Goal: Task Accomplishment & Management: Use online tool/utility

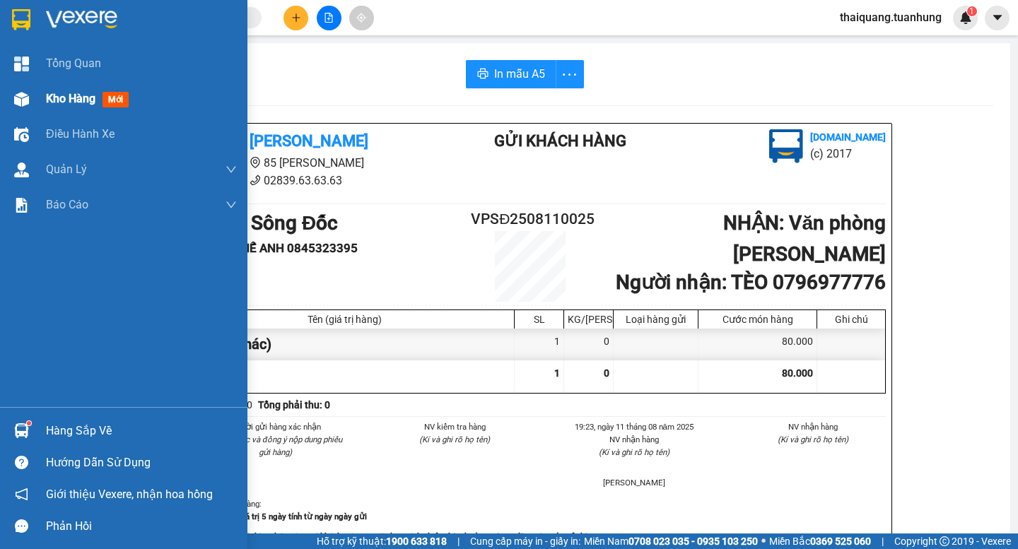
click at [35, 86] on div "Kho hàng mới" at bounding box center [123, 98] width 247 height 35
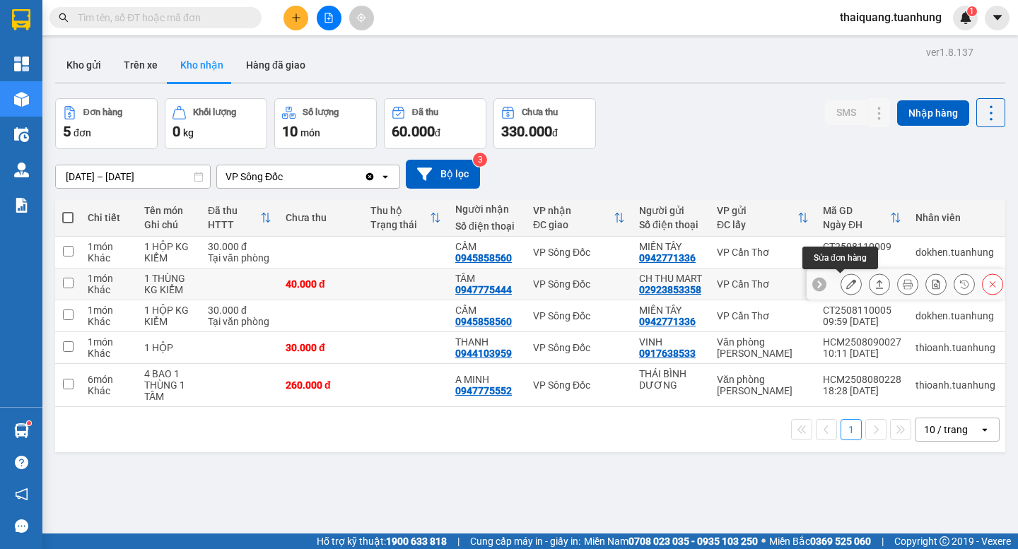
click at [846, 285] on icon at bounding box center [851, 284] width 10 height 10
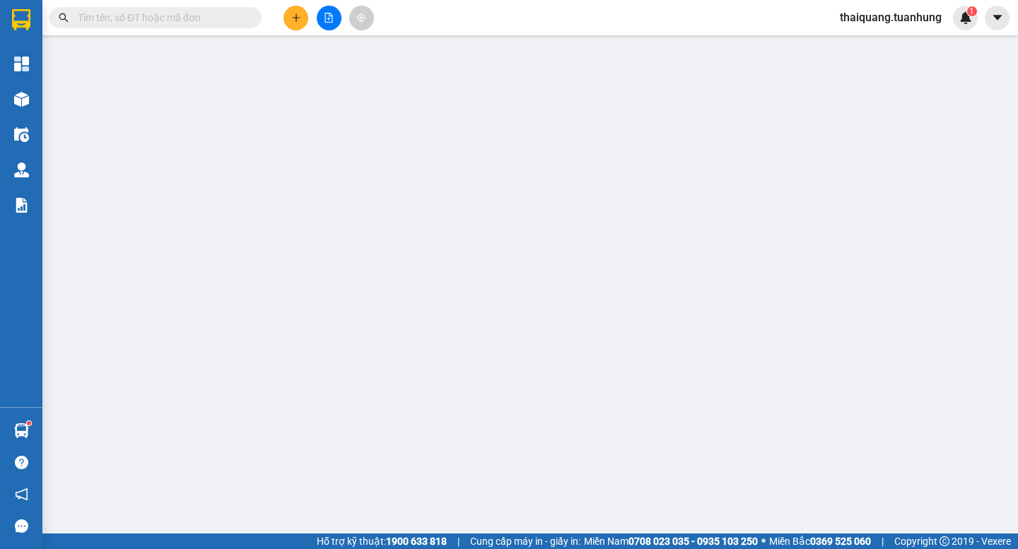
type input "02923853358"
type input "CH THU MART"
type input "0947775444"
type input "TÂM"
type input "40.000"
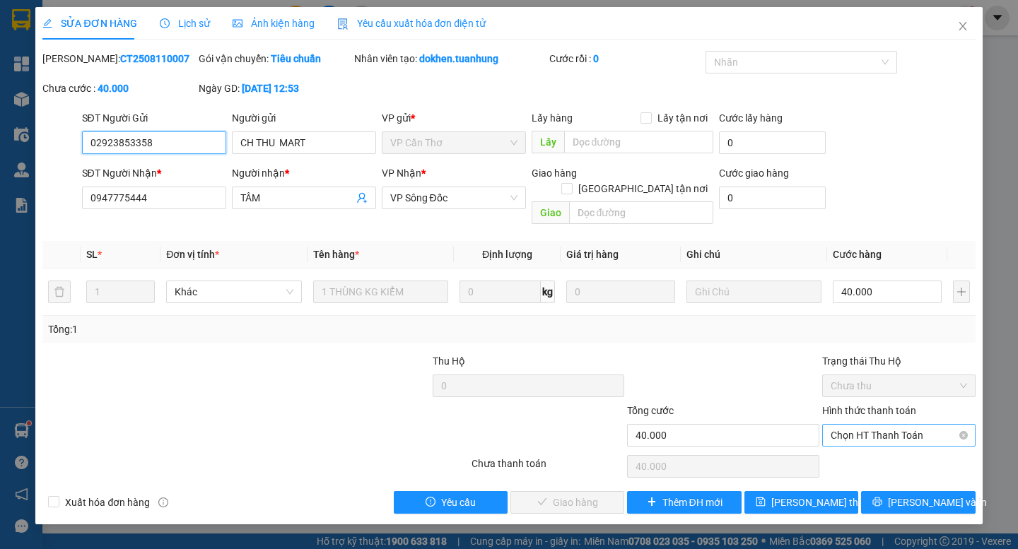
click at [902, 425] on span "Chọn HT Thanh Toán" at bounding box center [898, 435] width 136 height 21
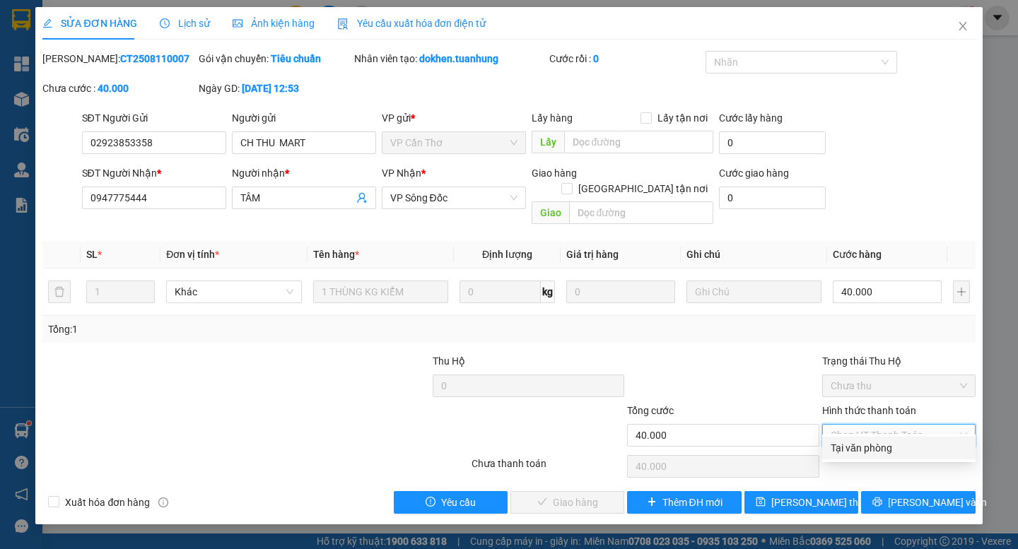
click at [882, 447] on div "Tại văn phòng" at bounding box center [898, 448] width 136 height 16
type input "0"
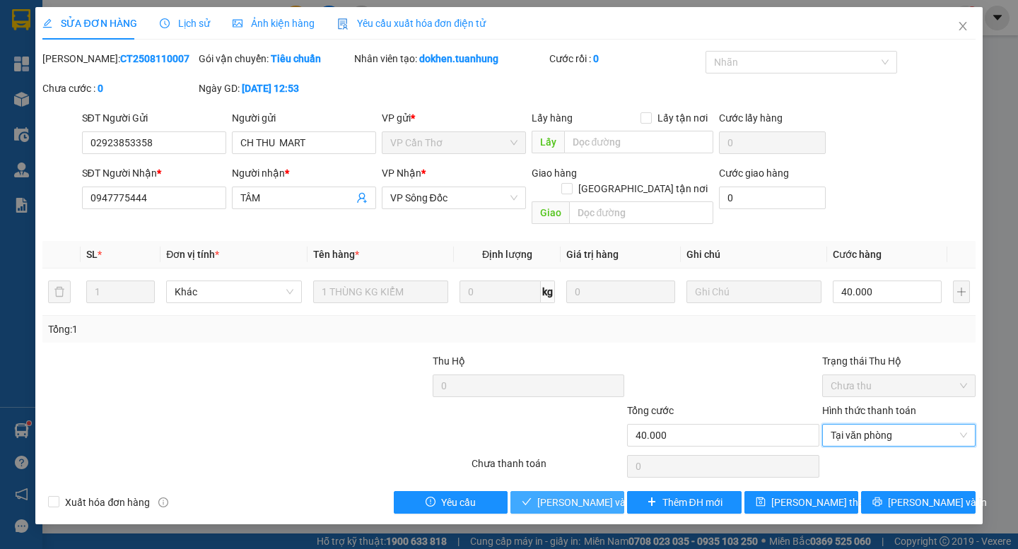
click at [558, 495] on span "Lưu và Giao hàng" at bounding box center [605, 503] width 136 height 16
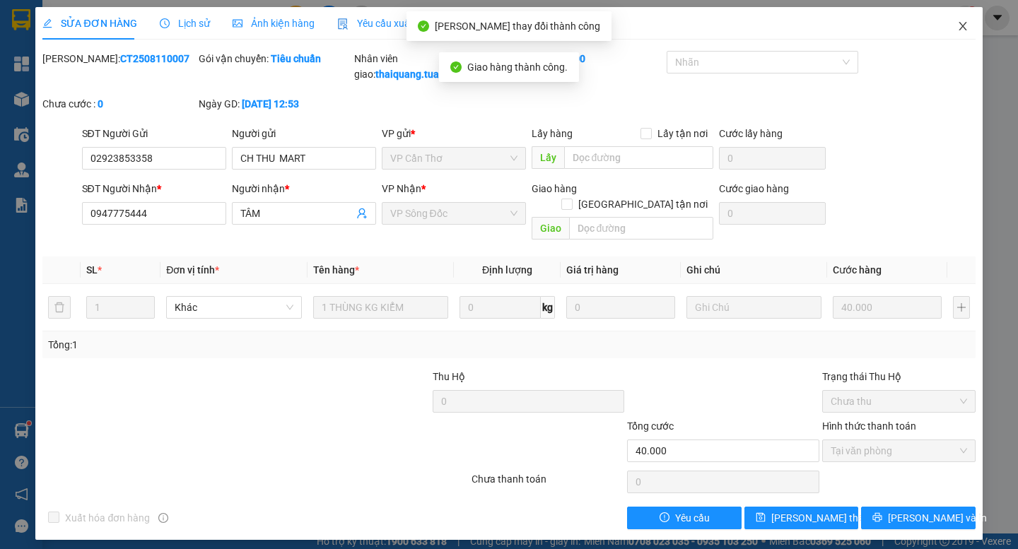
click at [960, 28] on icon "close" at bounding box center [962, 25] width 11 height 11
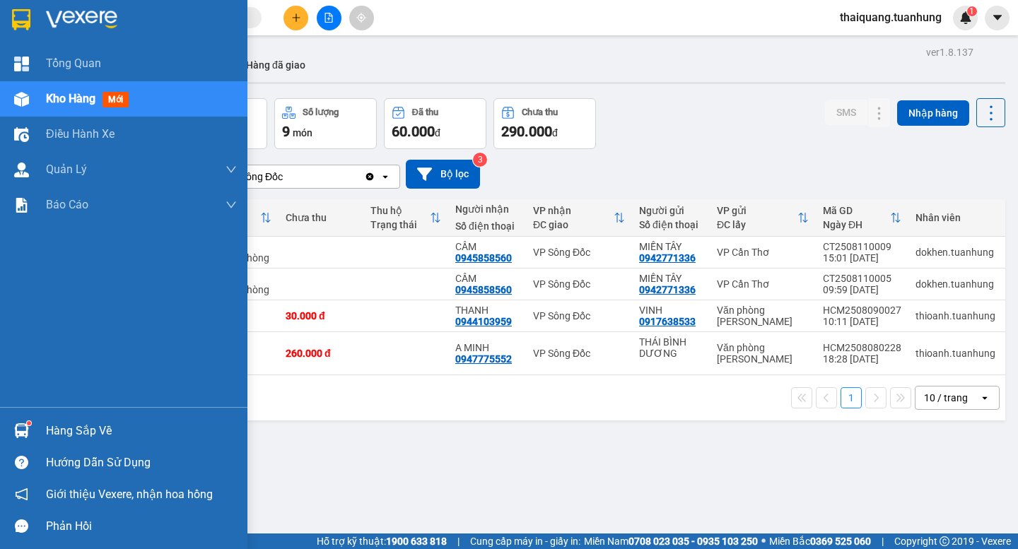
click at [30, 99] on div at bounding box center [21, 99] width 25 height 25
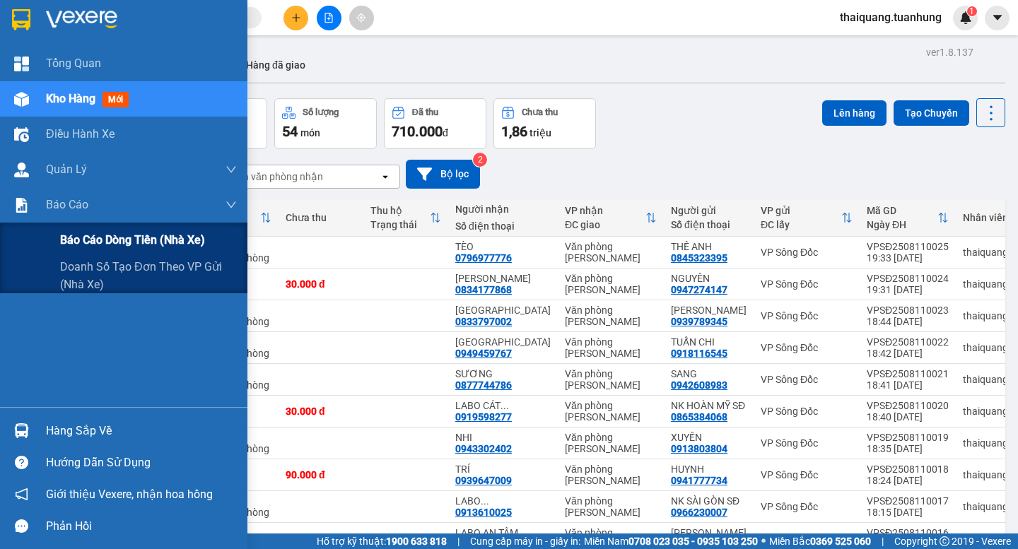
click at [82, 240] on span "Báo cáo dòng tiền (nhà xe)" at bounding box center [132, 240] width 145 height 18
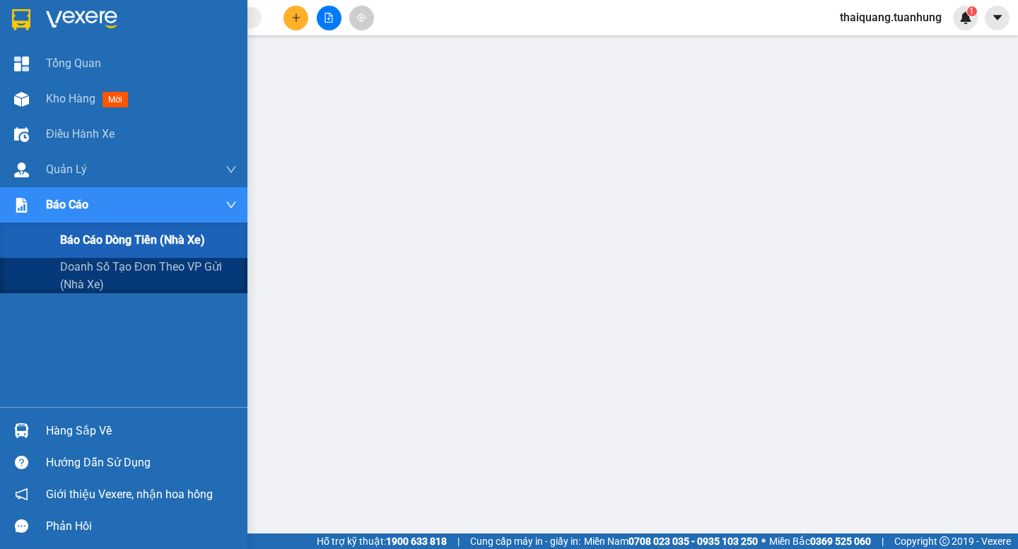
click at [78, 242] on span "Báo cáo dòng tiền (nhà xe)" at bounding box center [132, 240] width 145 height 18
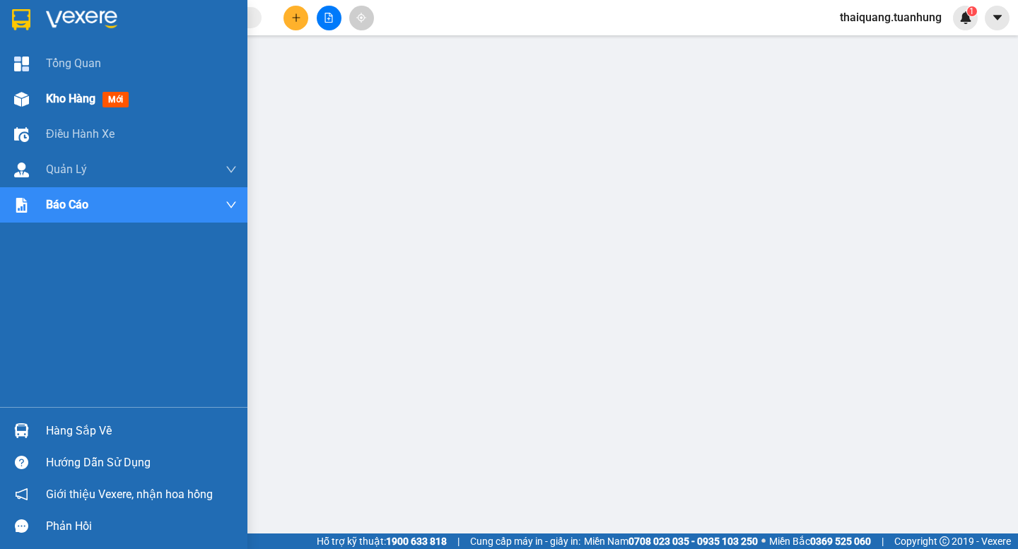
click at [45, 101] on div "Kho hàng mới" at bounding box center [123, 98] width 247 height 35
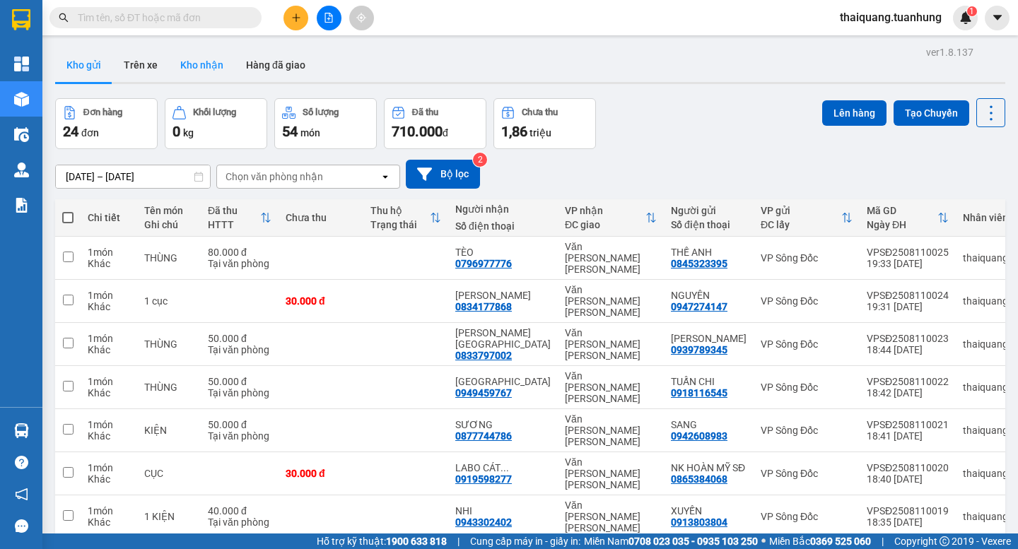
click at [206, 63] on button "Kho nhận" at bounding box center [202, 65] width 66 height 34
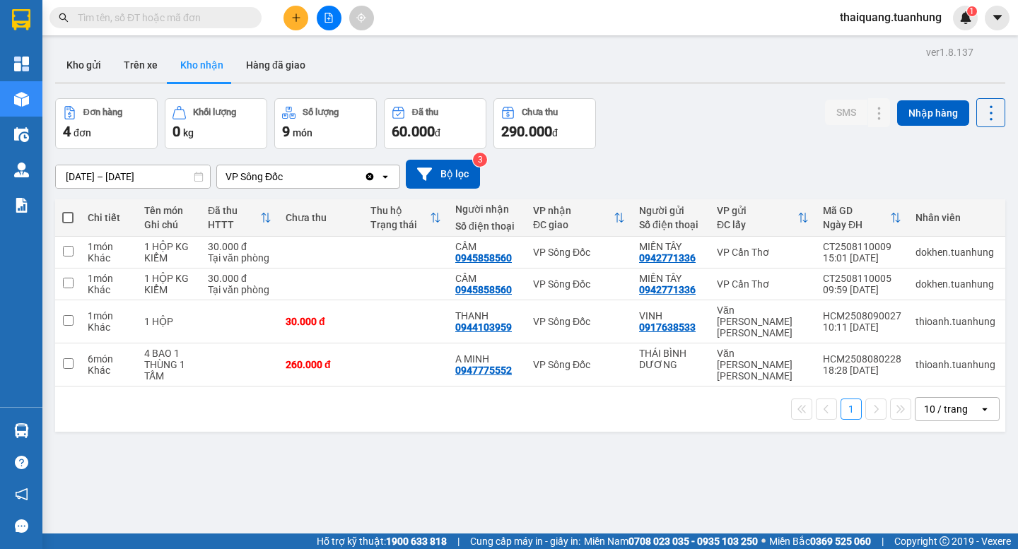
click at [124, 180] on input "[DATE] – [DATE]" at bounding box center [133, 176] width 154 height 23
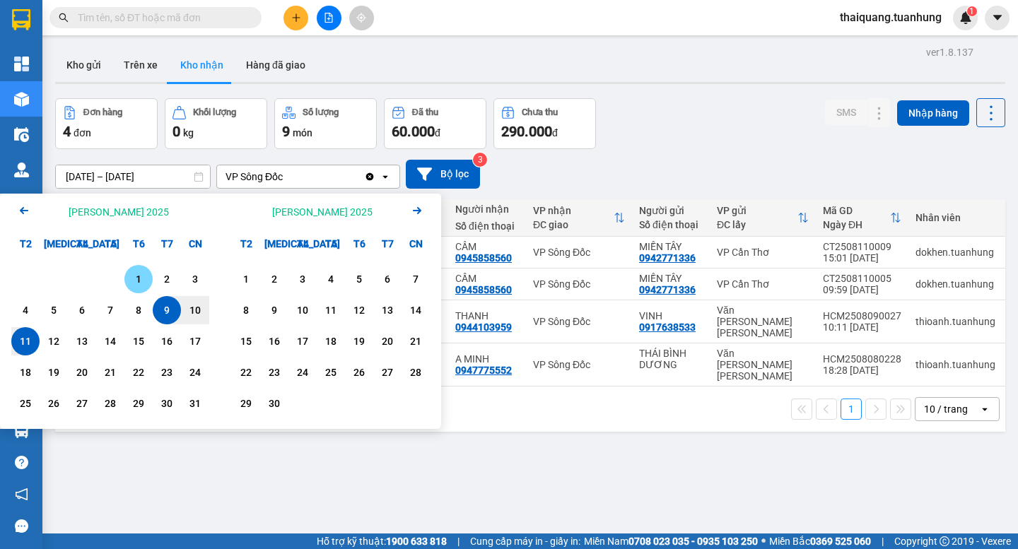
click at [135, 277] on div "1" at bounding box center [139, 279] width 20 height 17
click at [13, 203] on div "Arrow Left Tháng Tám 2025" at bounding box center [110, 212] width 220 height 36
click at [28, 216] on icon "Arrow Left" at bounding box center [24, 210] width 17 height 17
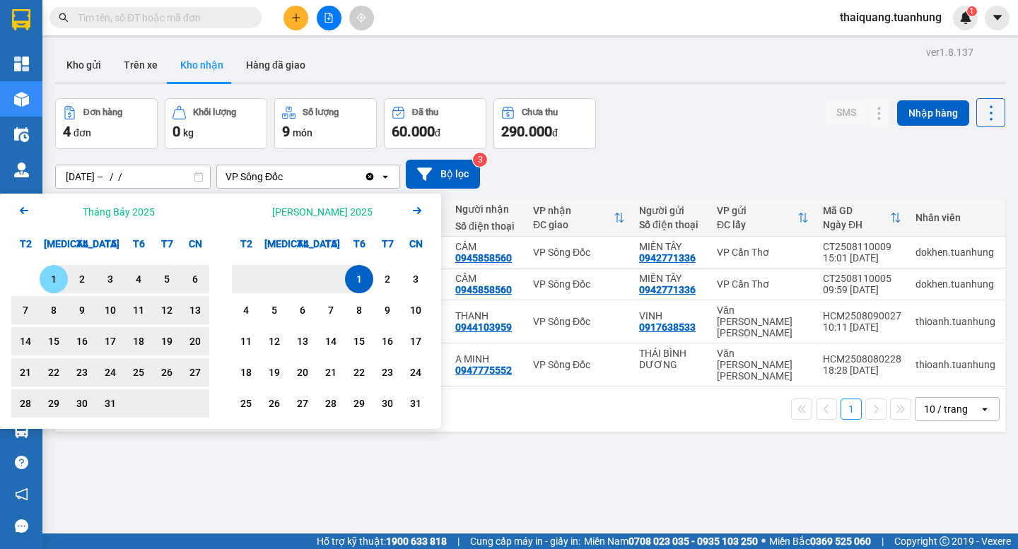
click at [48, 276] on div "1" at bounding box center [54, 279] width 20 height 17
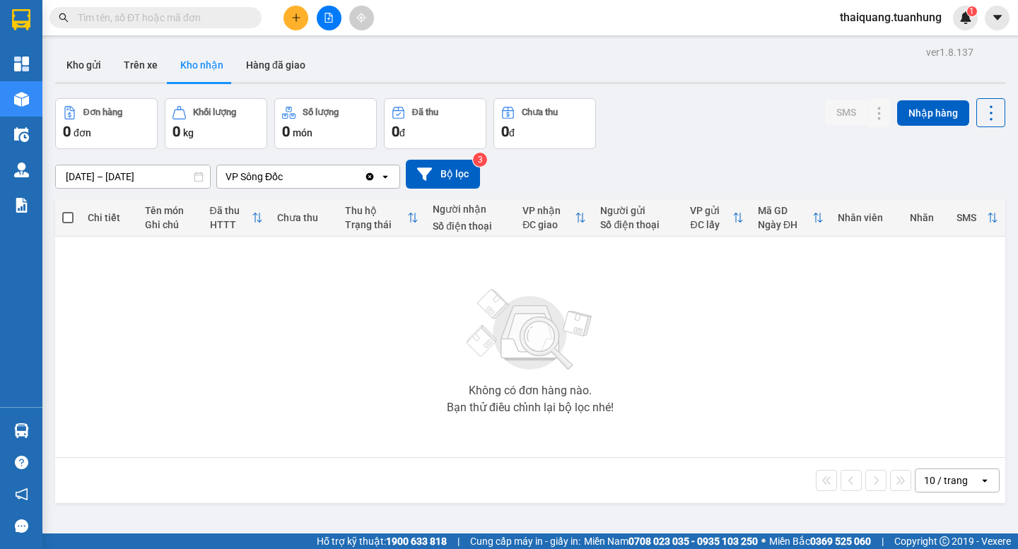
click at [160, 175] on input "01/07/2025 – 01/08/2025" at bounding box center [133, 176] width 154 height 23
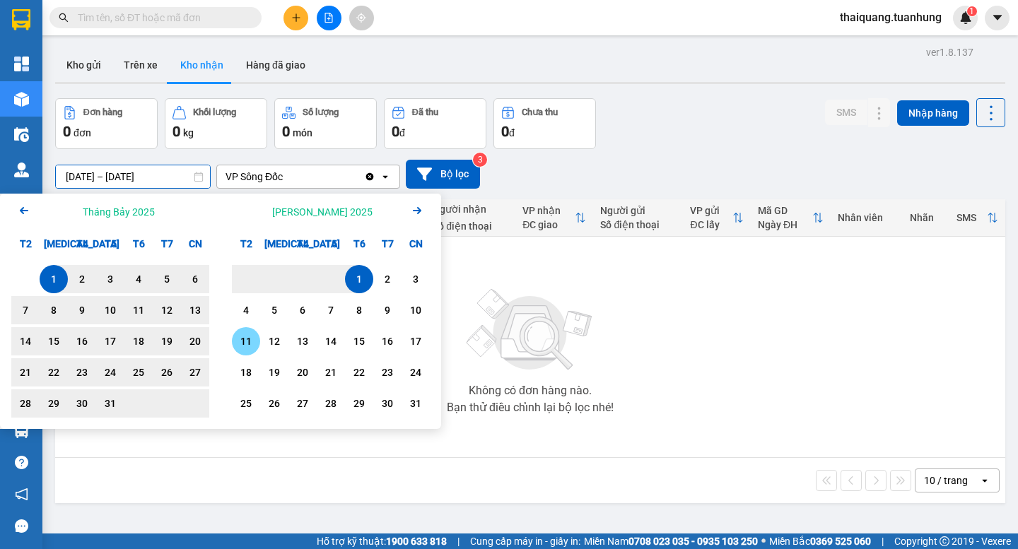
click at [252, 339] on div "11" at bounding box center [246, 341] width 20 height 17
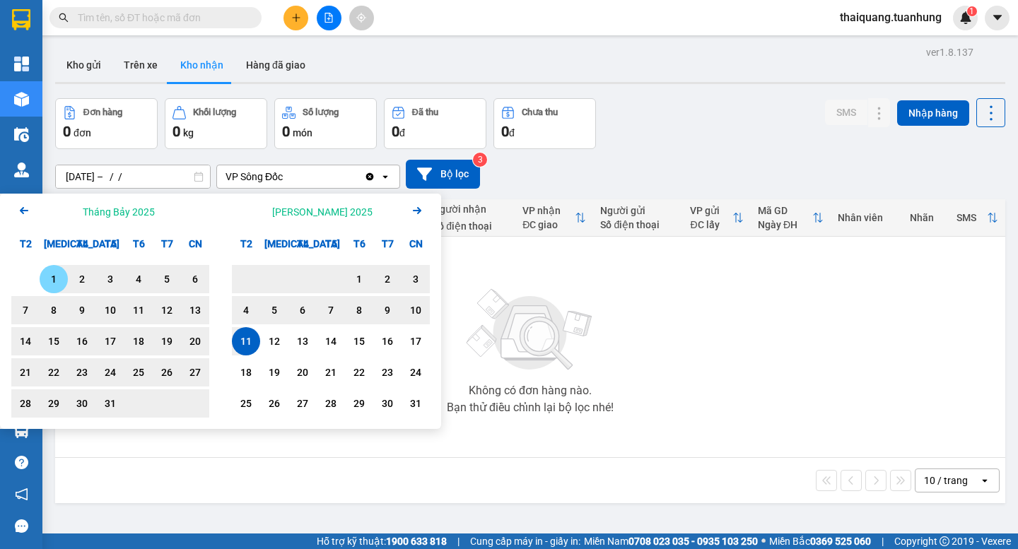
click at [53, 274] on div "1" at bounding box center [54, 279] width 20 height 17
type input "[DATE] – [DATE]"
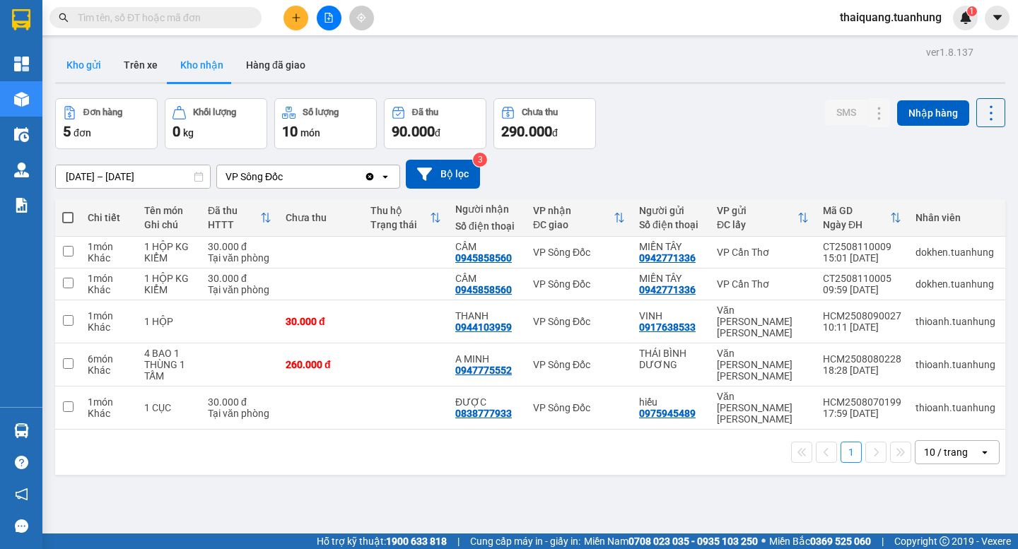
click at [78, 58] on button "Kho gửi" at bounding box center [83, 65] width 57 height 34
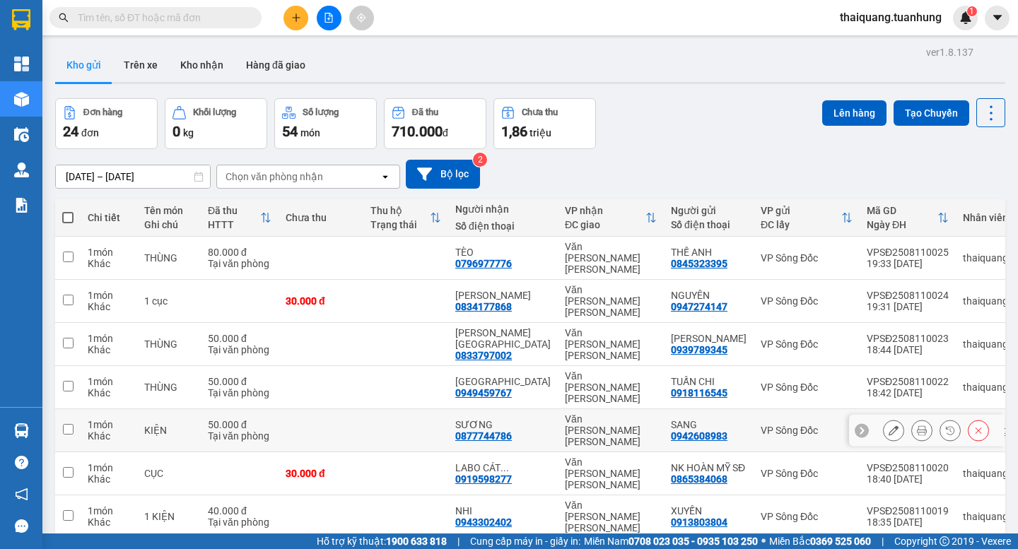
scroll to position [130, 0]
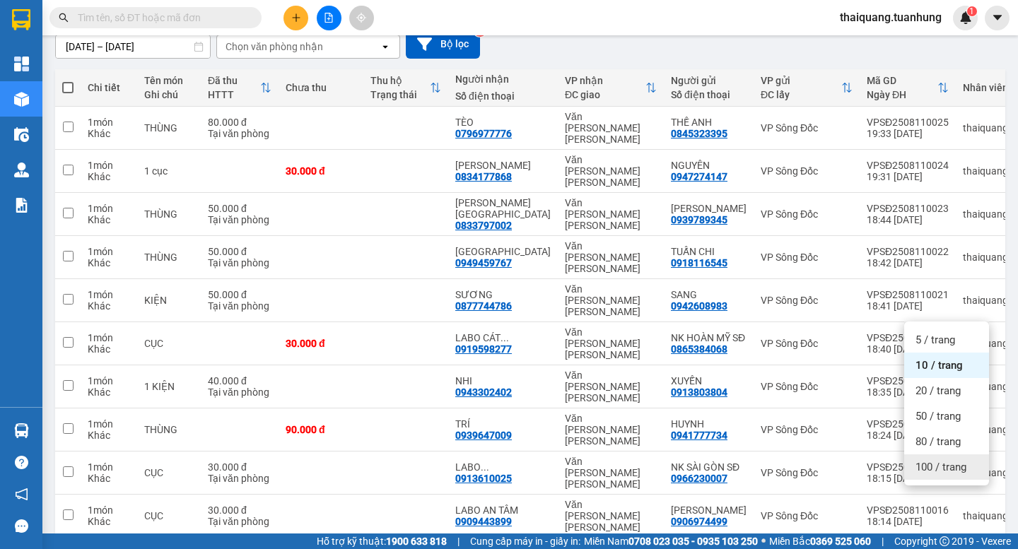
click at [926, 471] on span "100 / trang" at bounding box center [940, 467] width 51 height 14
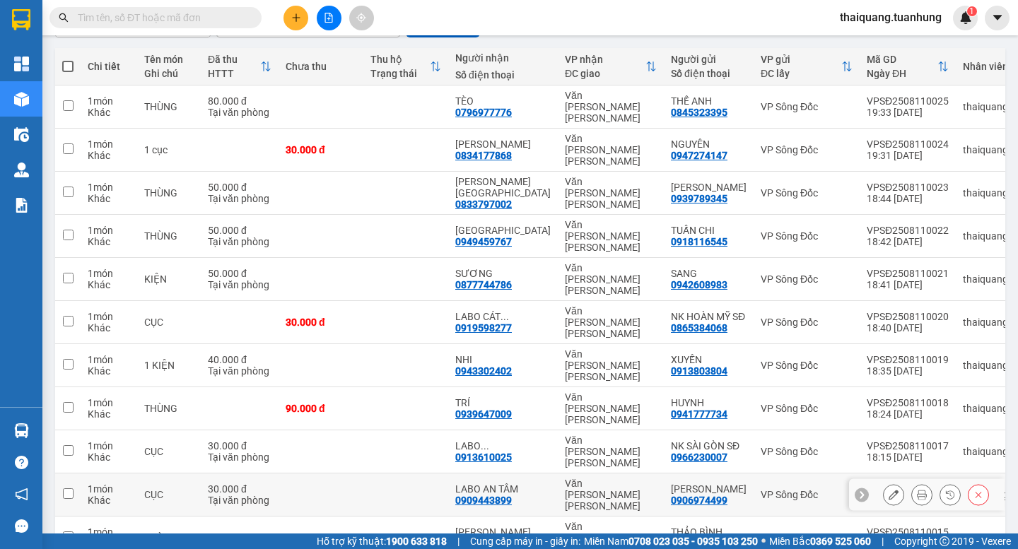
scroll to position [0, 0]
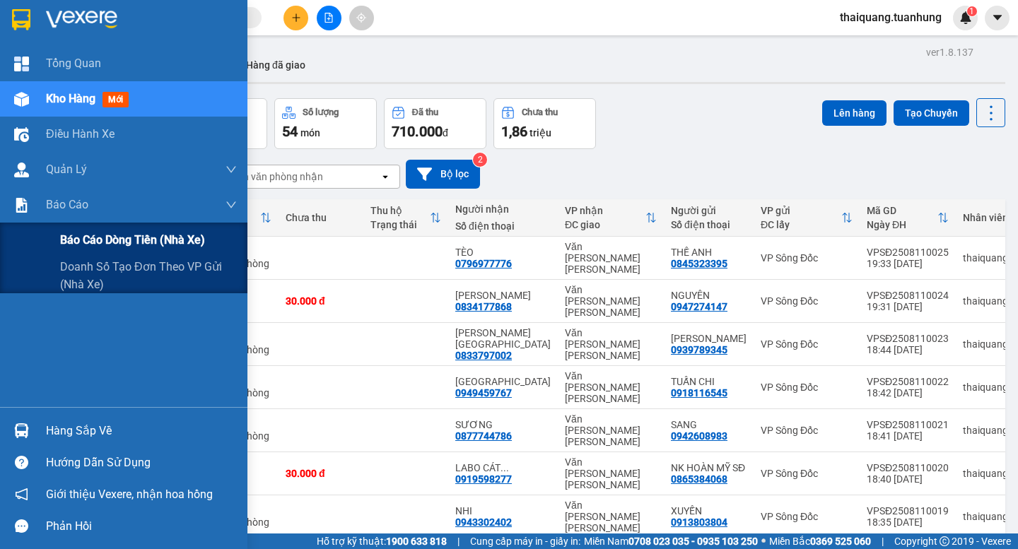
click at [68, 240] on span "Báo cáo dòng tiền (nhà xe)" at bounding box center [132, 240] width 145 height 18
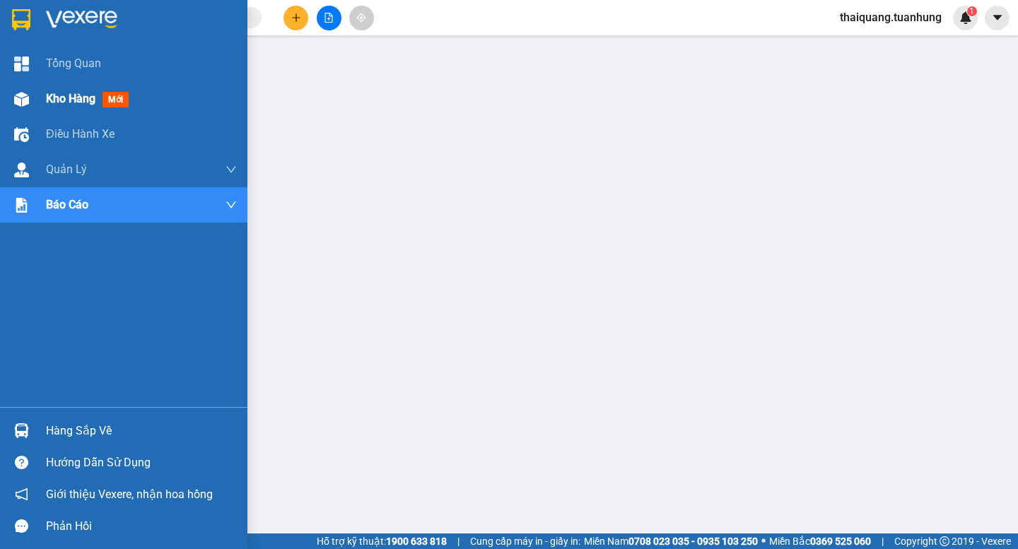
click at [30, 102] on div at bounding box center [21, 99] width 25 height 25
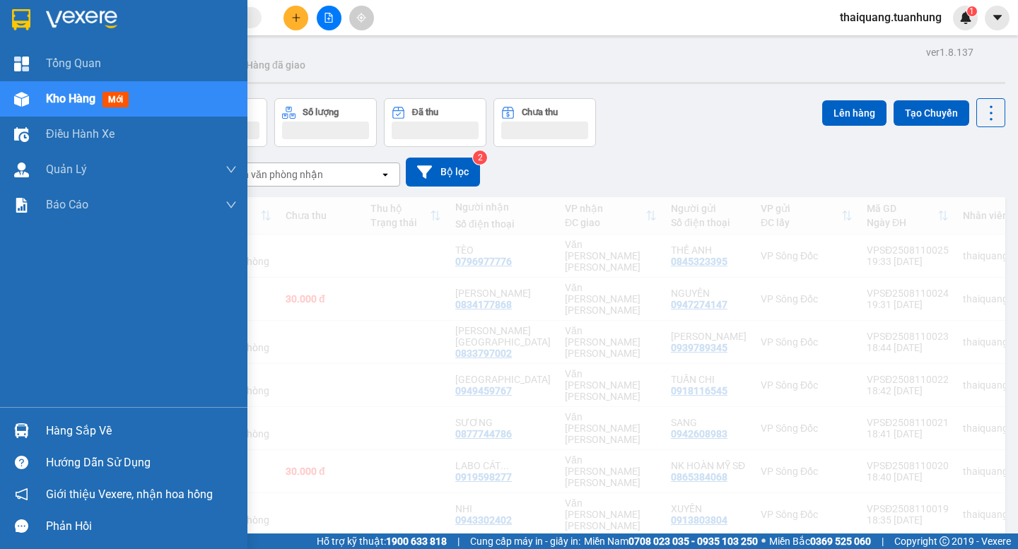
click at [71, 100] on span "Kho hàng" at bounding box center [70, 98] width 49 height 13
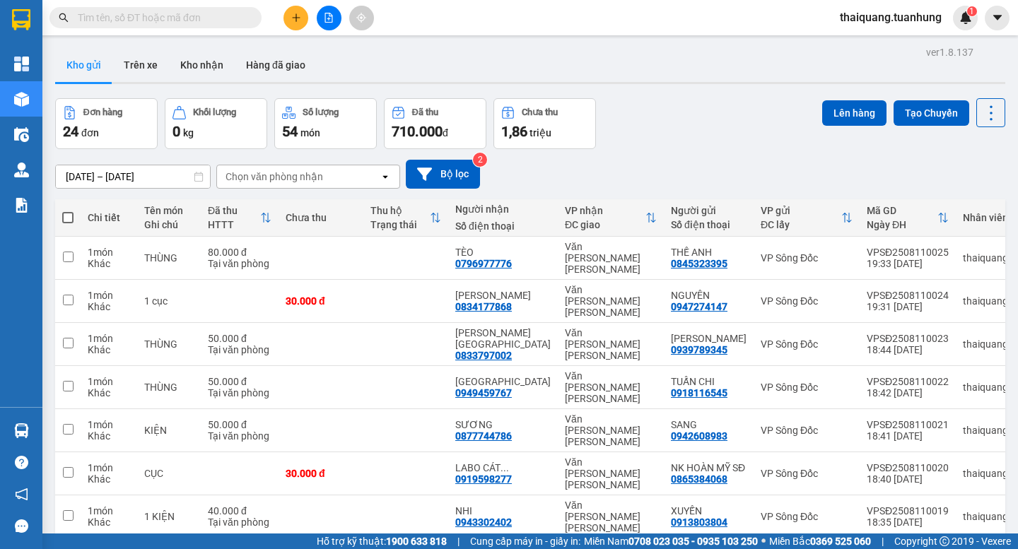
click at [695, 177] on div "09/08/2025 – 11/08/2025 Press the down arrow key to interact with the calendar …" at bounding box center [530, 174] width 950 height 29
click at [208, 70] on button "Kho nhận" at bounding box center [202, 65] width 66 height 34
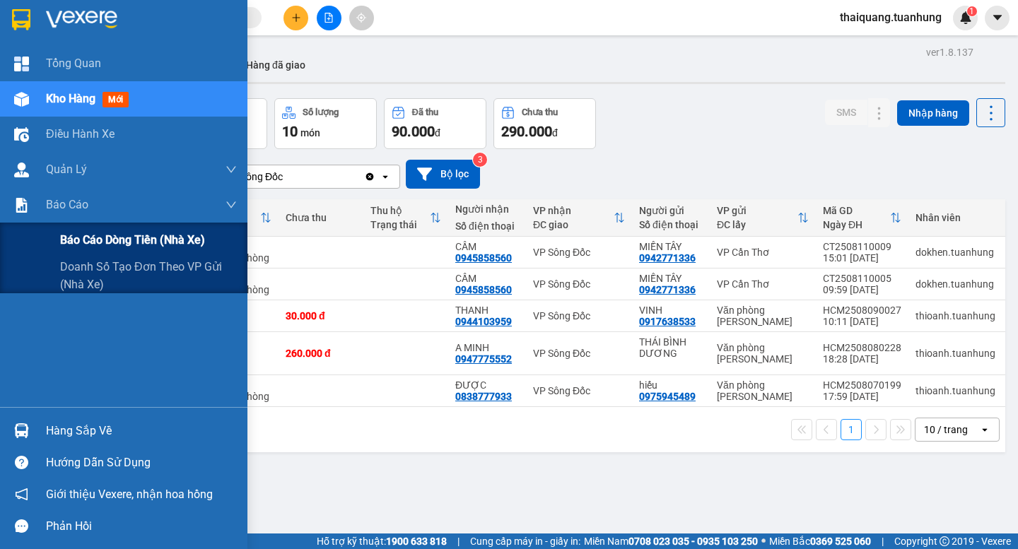
click at [69, 240] on span "Báo cáo dòng tiền (nhà xe)" at bounding box center [132, 240] width 145 height 18
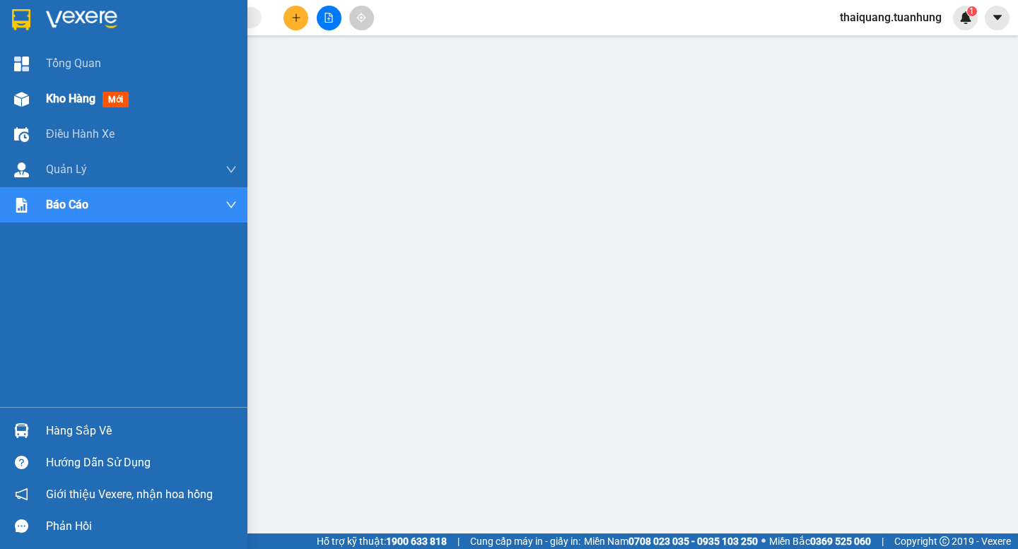
click at [74, 107] on div "Kho hàng mới" at bounding box center [90, 99] width 88 height 18
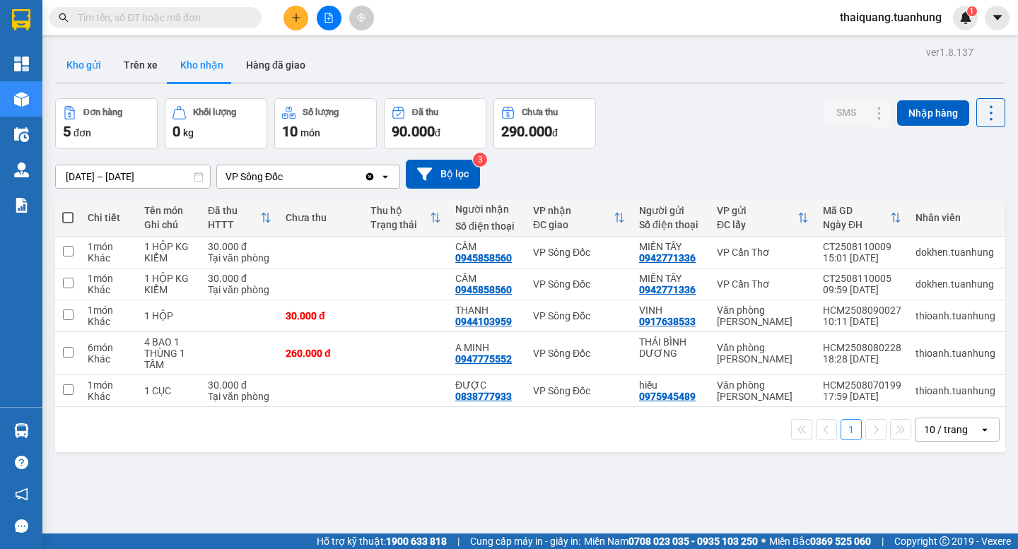
click at [83, 64] on button "Kho gửi" at bounding box center [83, 65] width 57 height 34
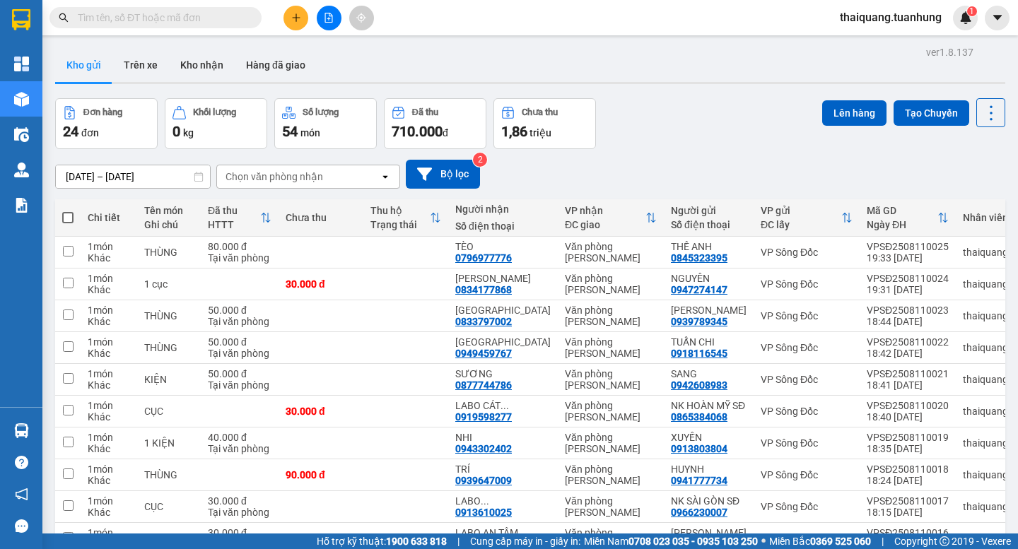
click at [65, 216] on span at bounding box center [67, 217] width 11 height 11
click at [68, 211] on input "checkbox" at bounding box center [68, 211] width 0 height 0
checkbox input "true"
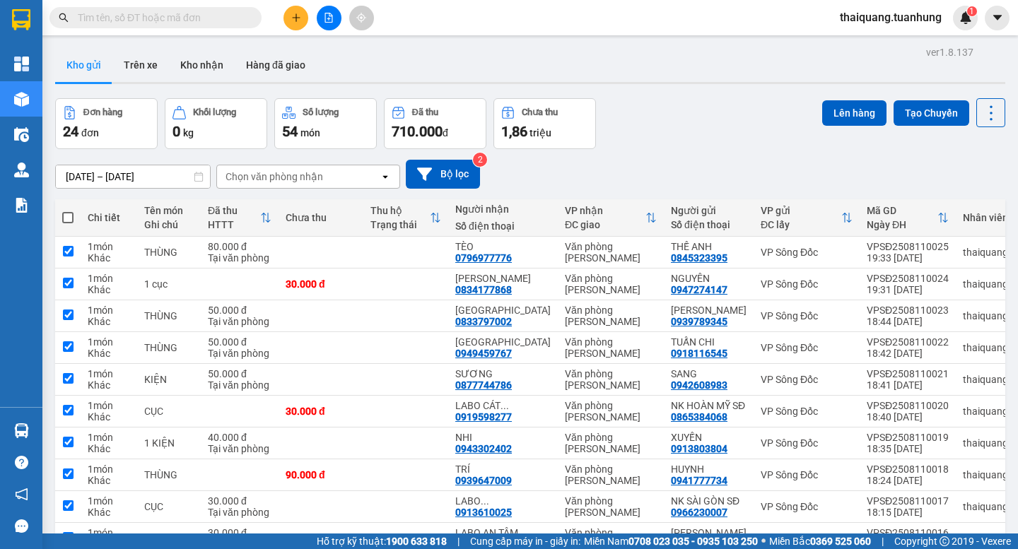
checkbox input "true"
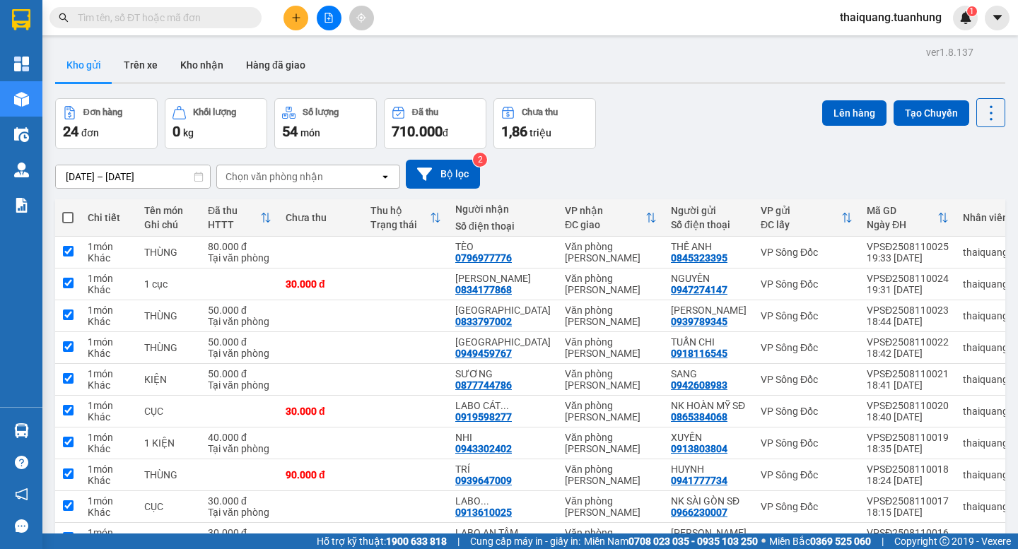
checkbox input "true"
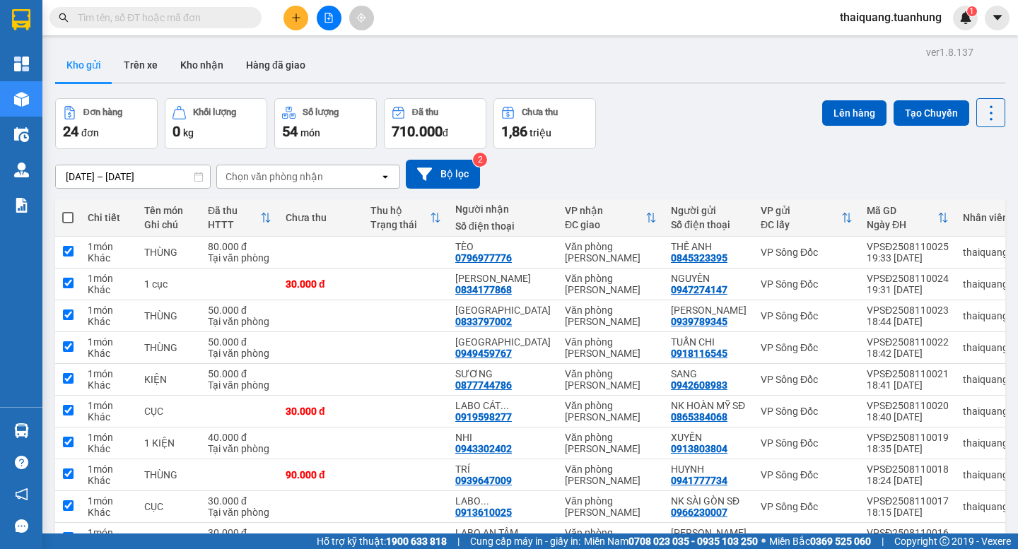
checkbox input "true"
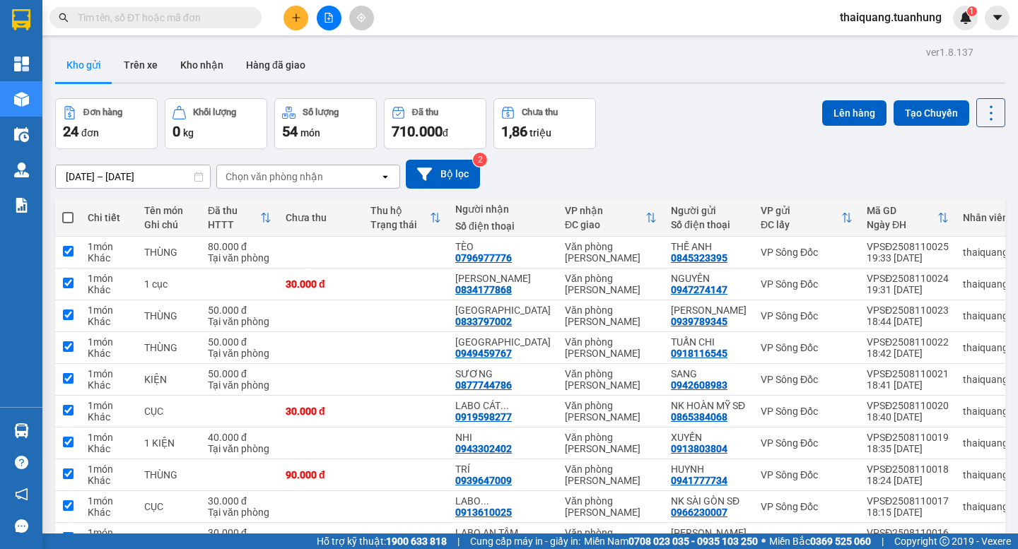
checkbox input "true"
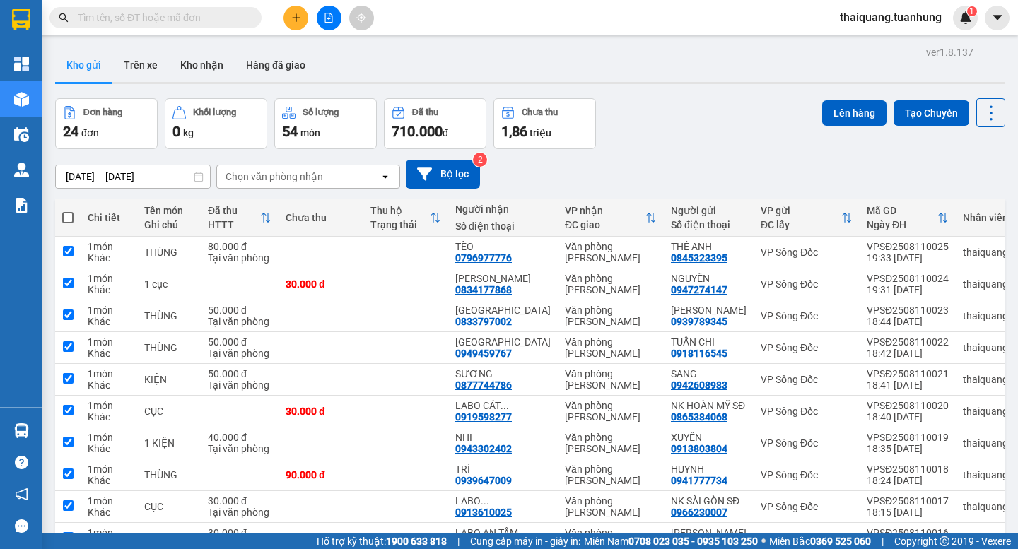
checkbox input "true"
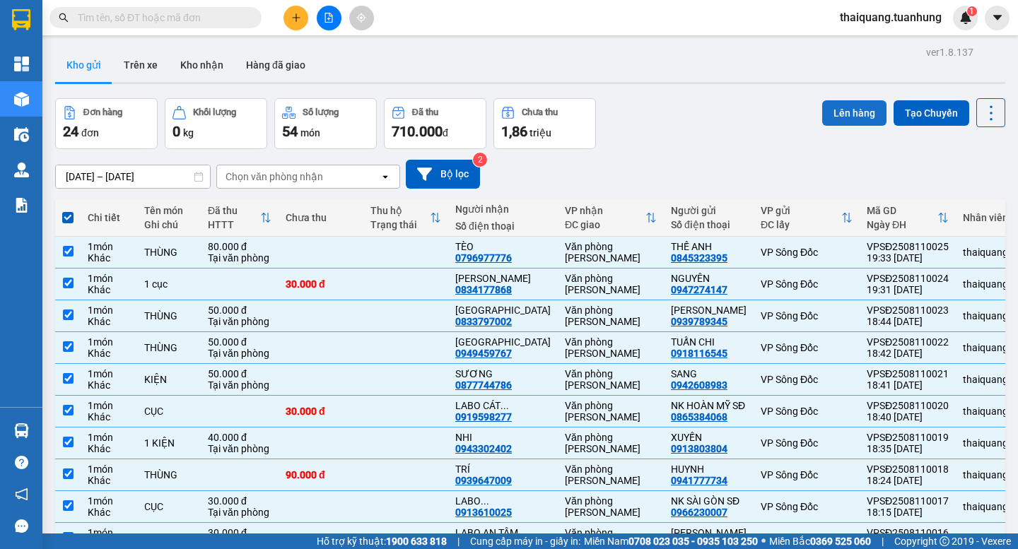
click at [847, 119] on button "Lên hàng" at bounding box center [854, 112] width 64 height 25
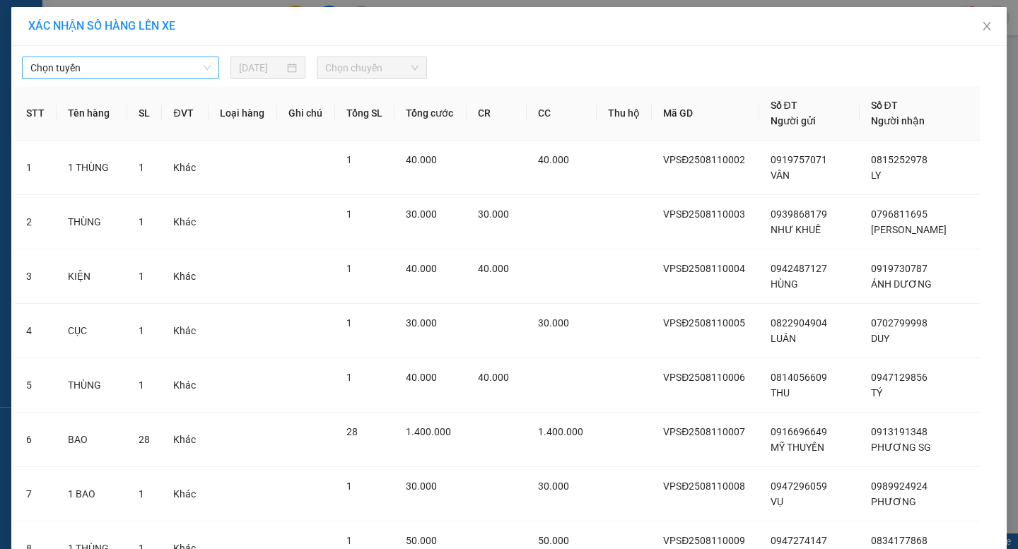
click at [163, 67] on span "Chọn tuyến" at bounding box center [120, 67] width 180 height 21
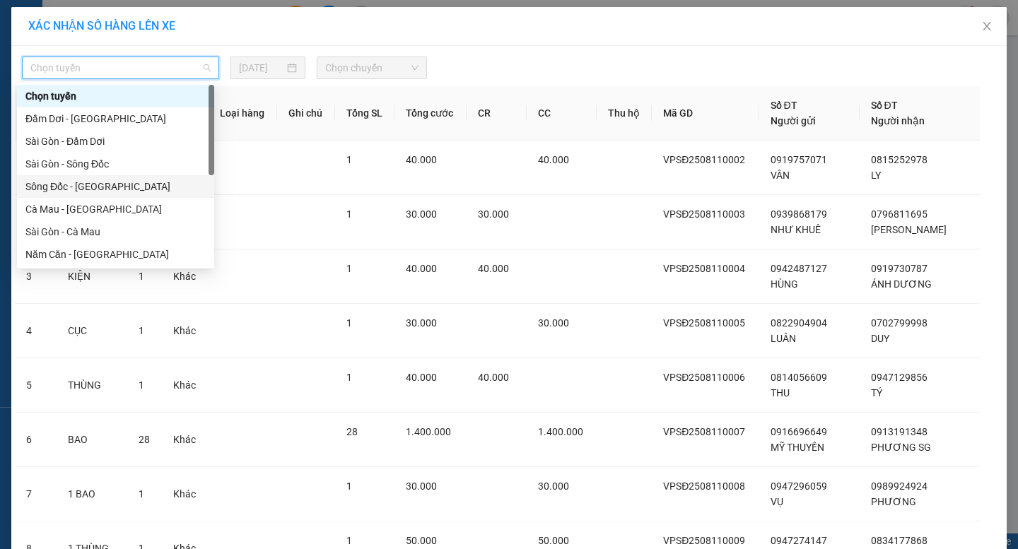
click at [107, 184] on div "Sông Đốc - [GEOGRAPHIC_DATA]" at bounding box center [115, 187] width 180 height 16
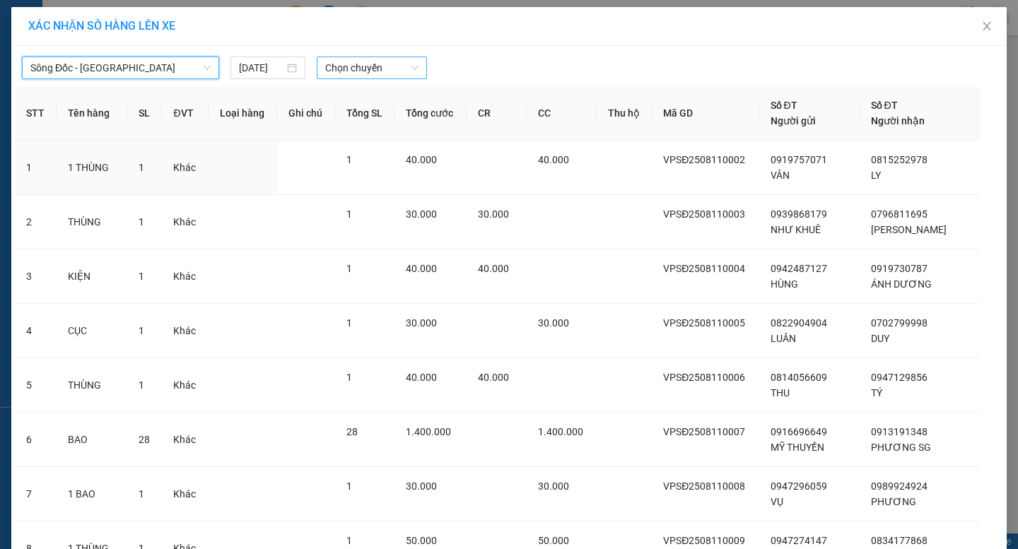
click at [346, 68] on span "Chọn chuyến" at bounding box center [371, 67] width 93 height 21
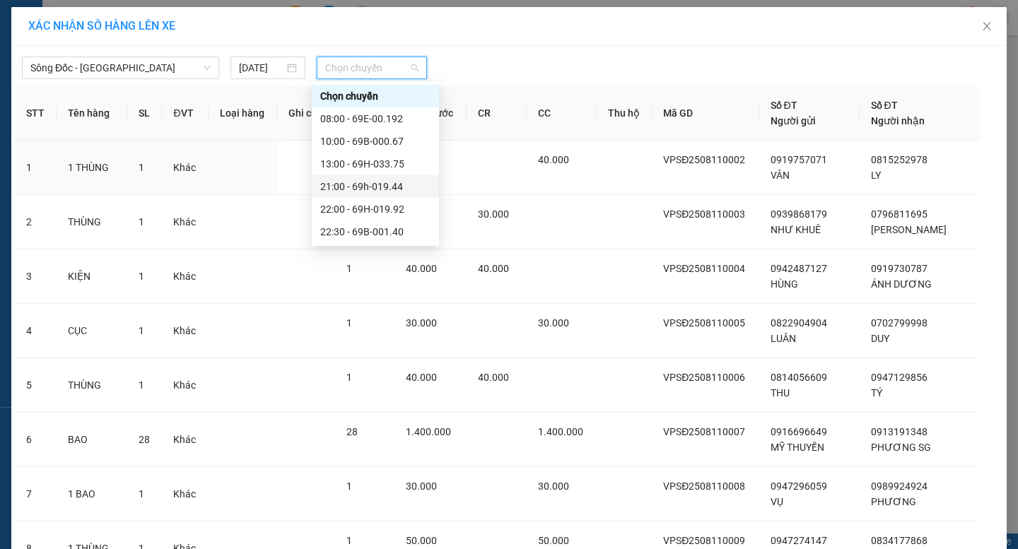
click at [372, 187] on div "21:00 - 69h-019.44" at bounding box center [375, 187] width 110 height 16
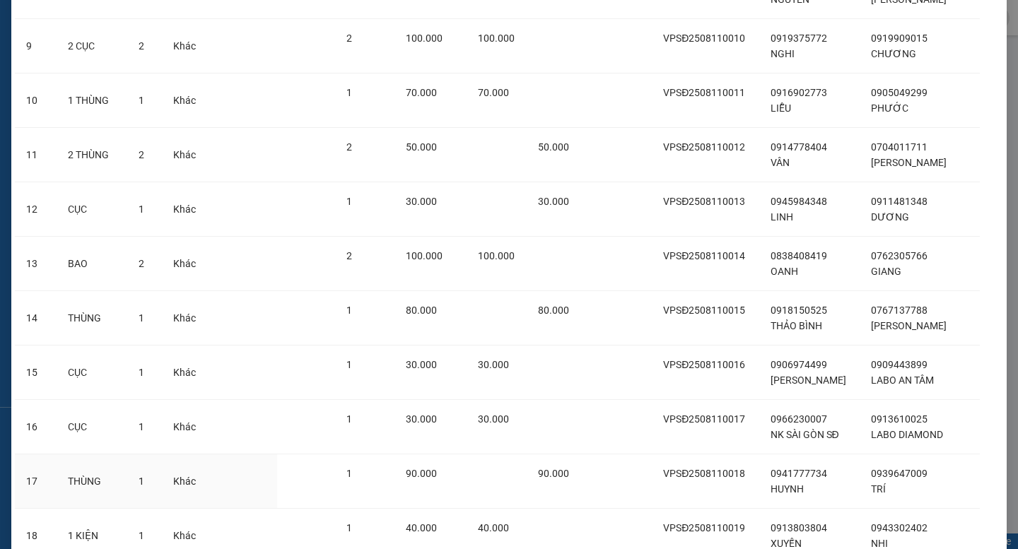
scroll to position [1009, 0]
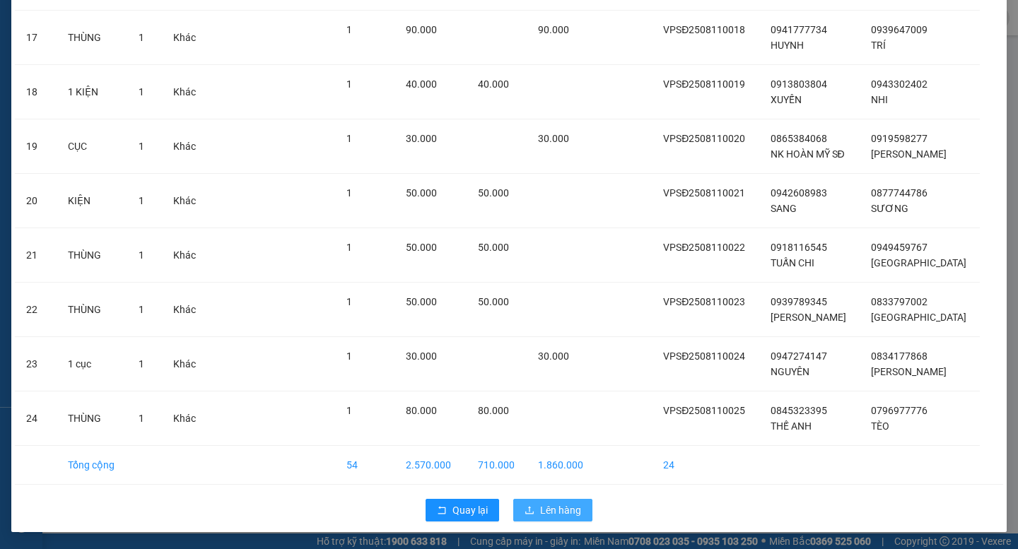
click at [545, 509] on span "Lên hàng" at bounding box center [560, 510] width 41 height 16
